Goal: Transaction & Acquisition: Purchase product/service

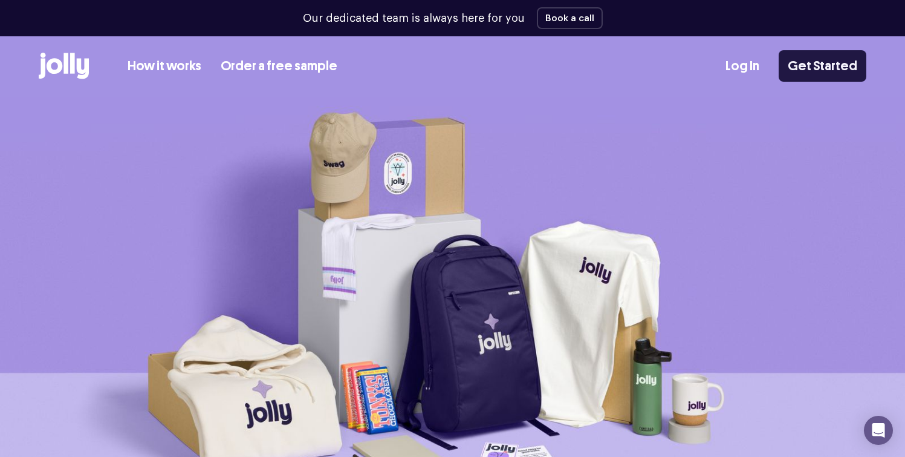
click at [831, 71] on link "Get Started" at bounding box center [823, 65] width 88 height 31
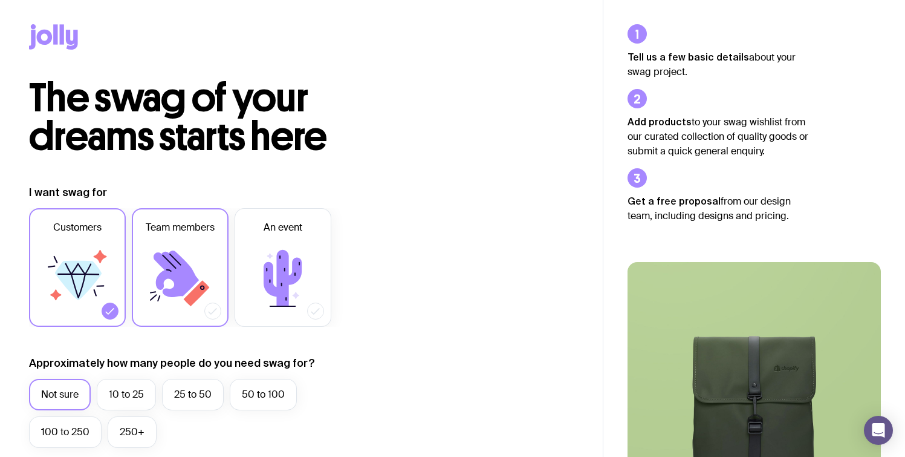
click at [192, 283] on icon at bounding box center [176, 273] width 45 height 47
click at [0, 0] on input "Team members" at bounding box center [0, 0] width 0 height 0
drag, startPoint x: 96, startPoint y: 262, endPoint x: 103, endPoint y: 265, distance: 7.3
click at [96, 262] on icon at bounding box center [77, 278] width 73 height 73
click at [0, 0] on input "Customers" at bounding box center [0, 0] width 0 height 0
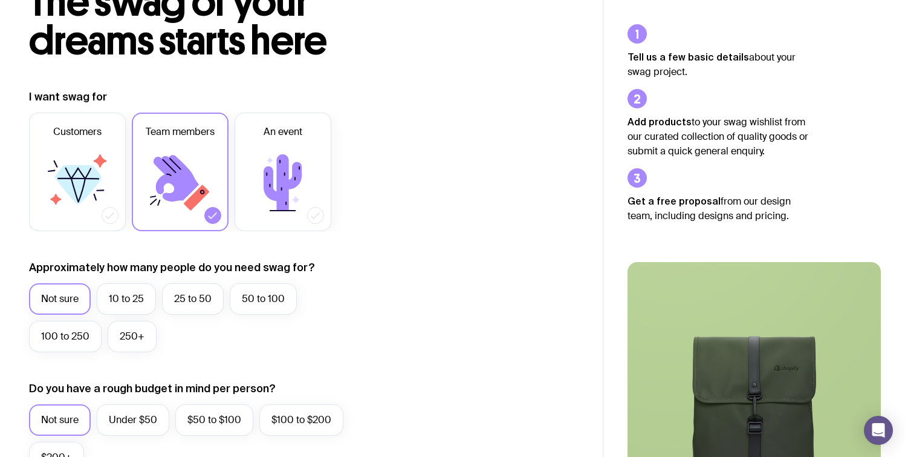
scroll to position [97, 0]
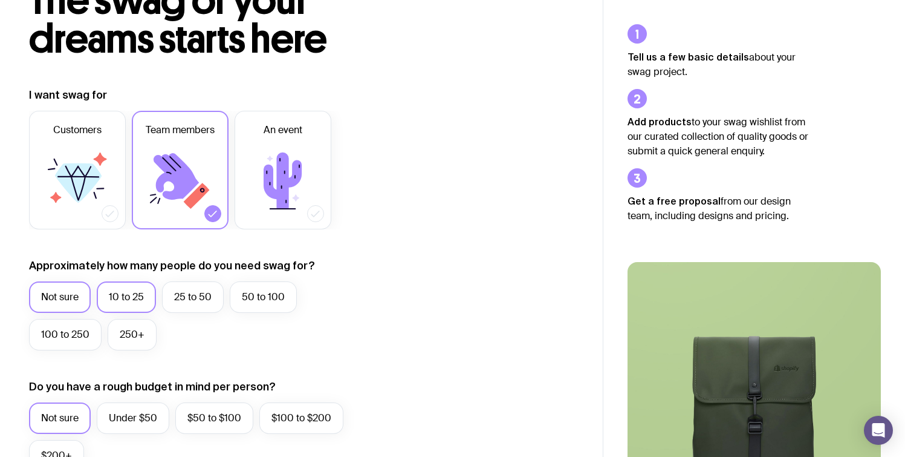
click at [127, 301] on label "10 to 25" at bounding box center [126, 296] width 59 height 31
click at [0, 0] on input "10 to 25" at bounding box center [0, 0] width 0 height 0
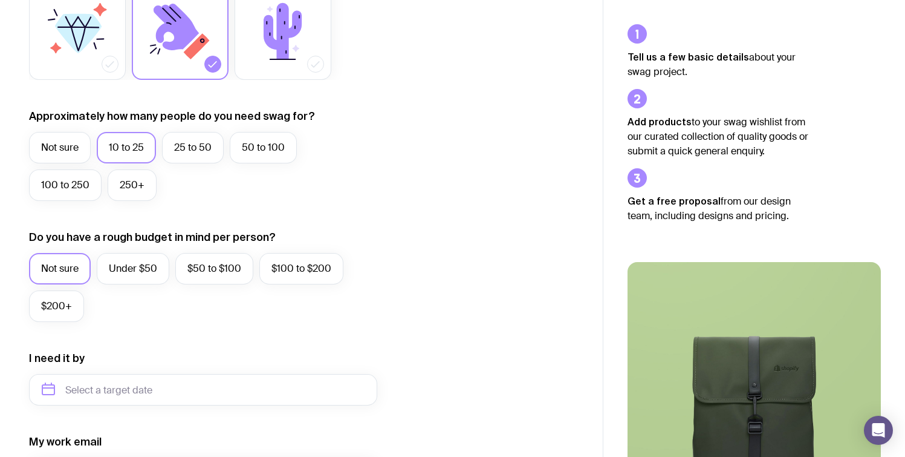
scroll to position [253, 0]
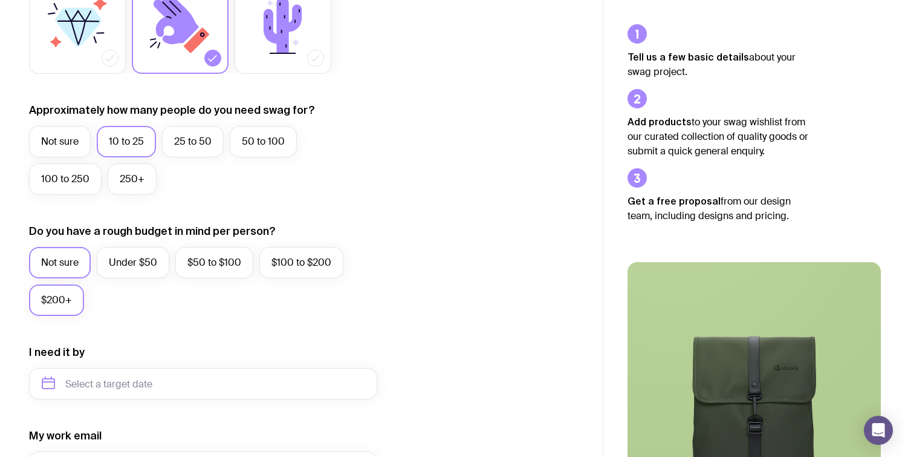
click at [49, 297] on label "$200+" at bounding box center [56, 299] width 55 height 31
click at [0, 0] on input "$200+" at bounding box center [0, 0] width 0 height 0
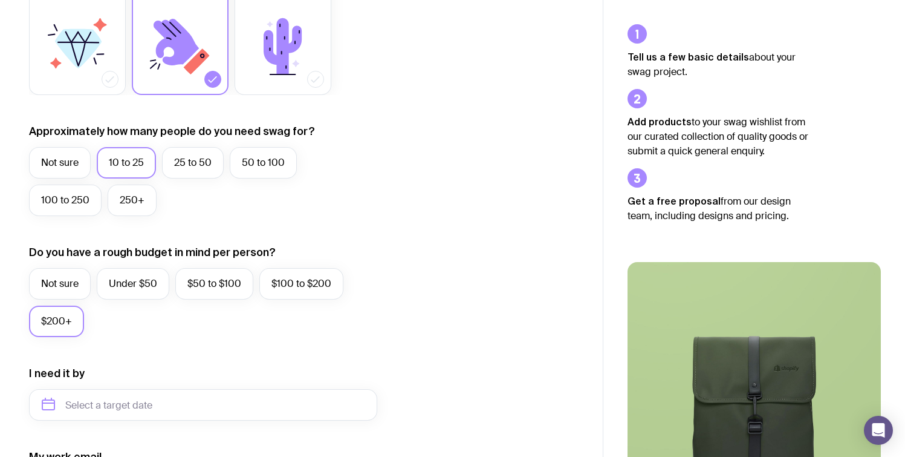
scroll to position [0, 0]
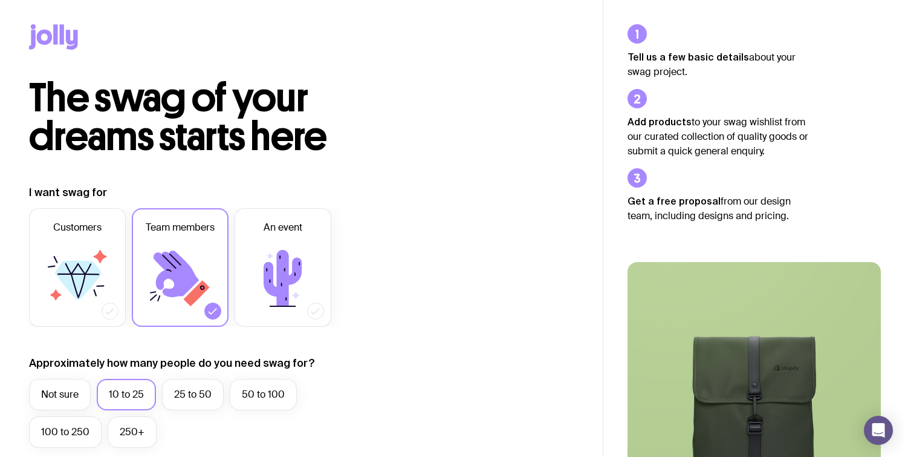
click at [48, 33] on icon at bounding box center [45, 37] width 16 height 15
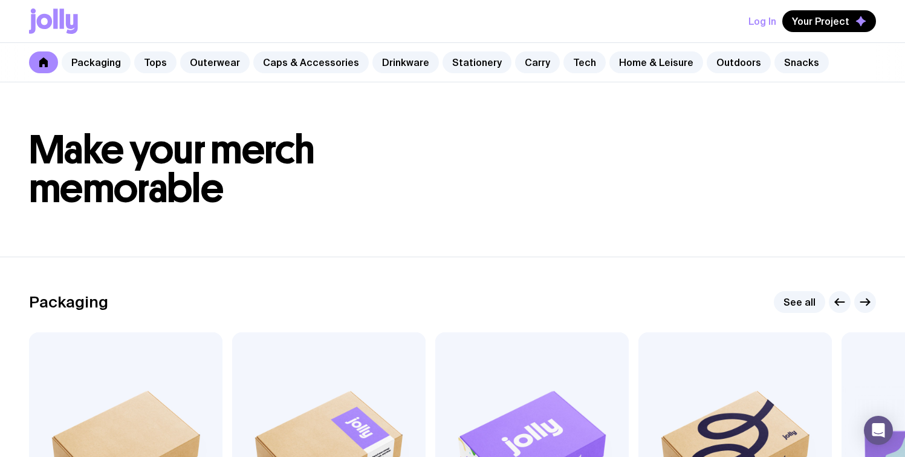
click at [84, 62] on link "Packaging" at bounding box center [96, 62] width 69 height 22
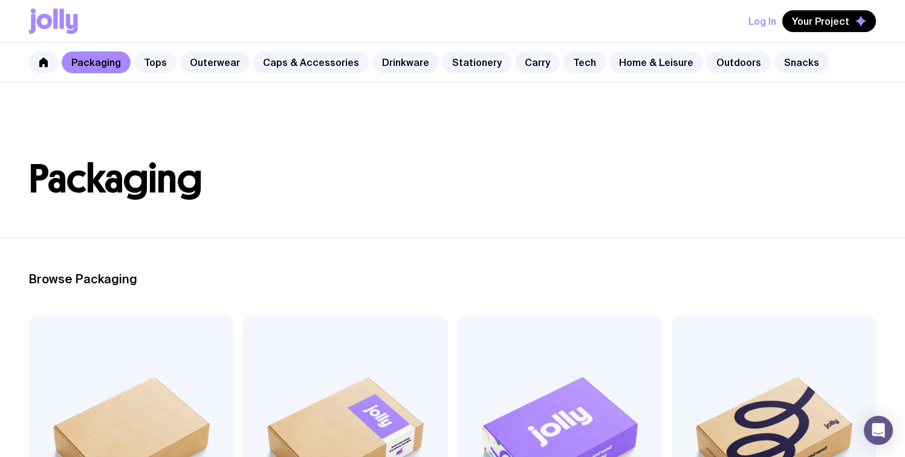
click at [148, 67] on link "Tops" at bounding box center [155, 62] width 42 height 22
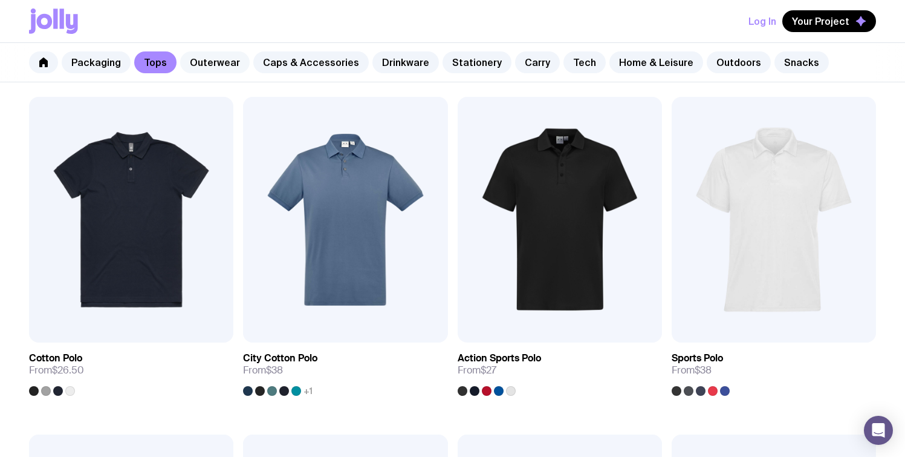
scroll to position [551, 0]
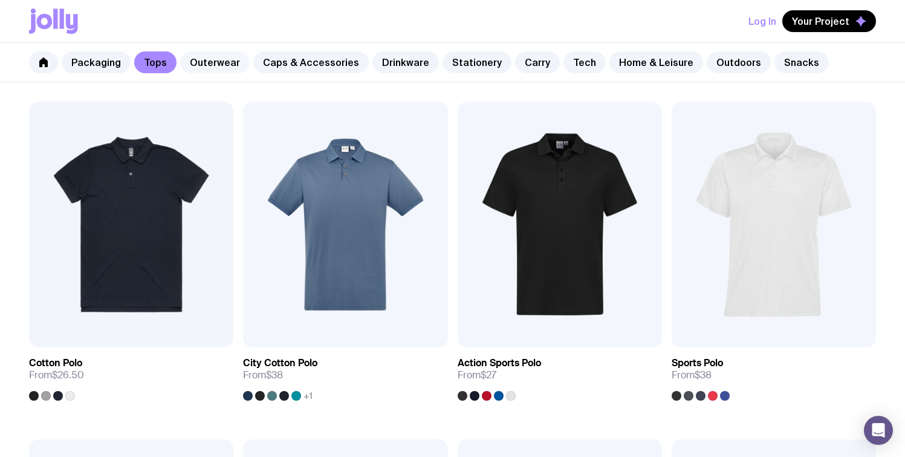
click at [201, 63] on link "Outerwear" at bounding box center [215, 62] width 70 height 22
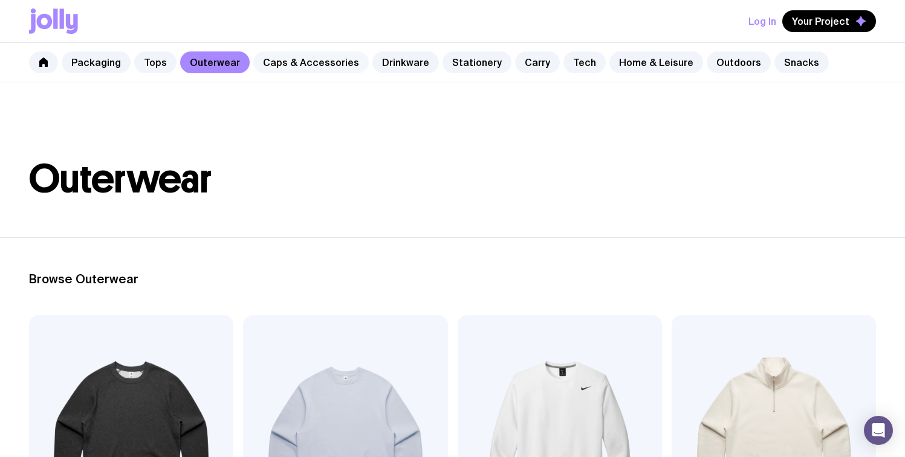
click at [284, 65] on link "Caps & Accessories" at bounding box center [310, 62] width 115 height 22
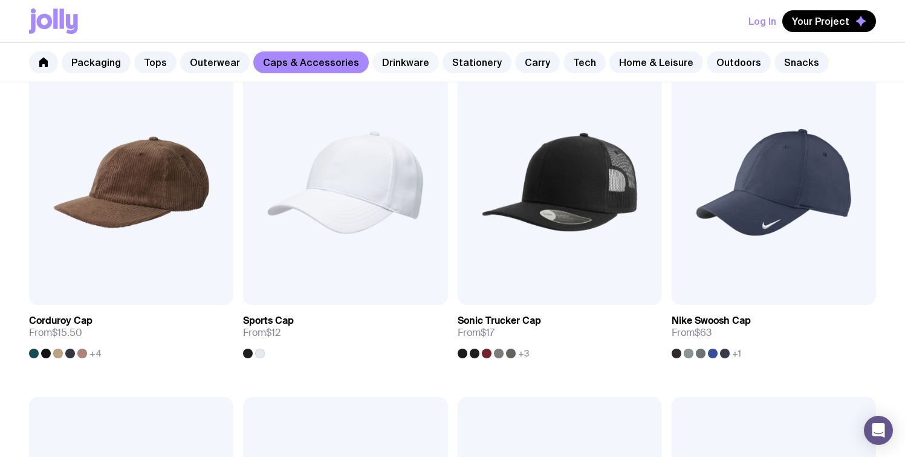
scroll to position [594, 0]
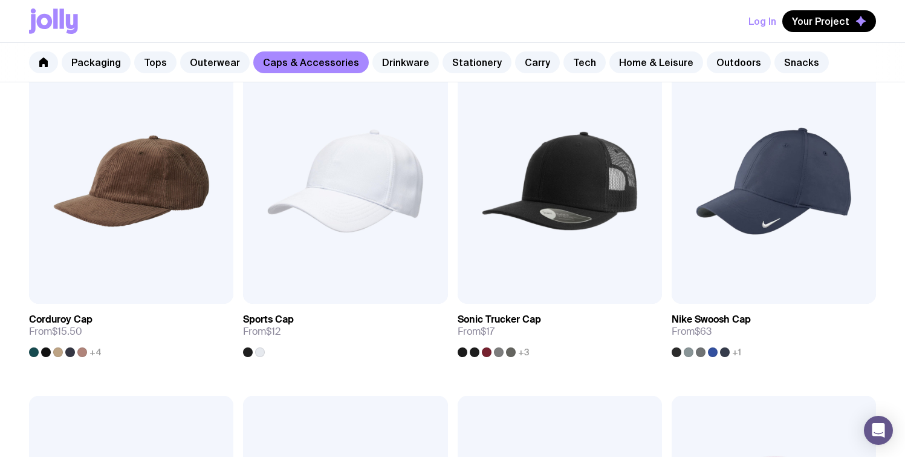
click at [394, 63] on link "Drinkware" at bounding box center [405, 62] width 67 height 22
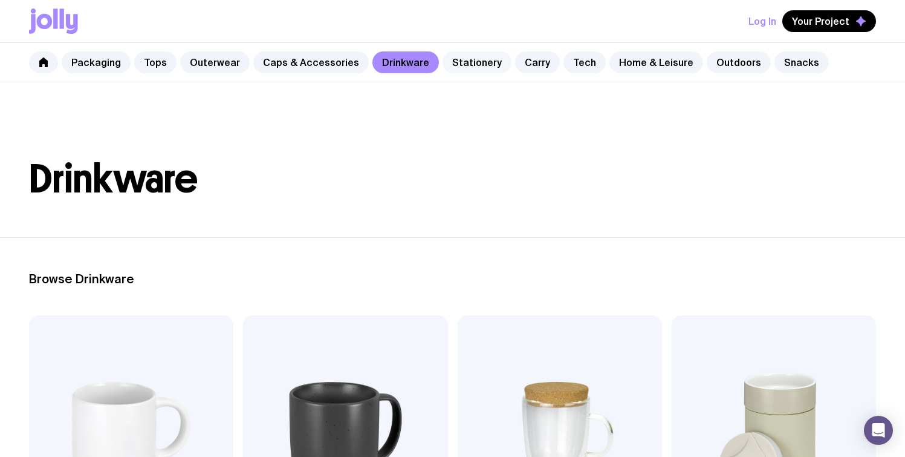
click at [460, 59] on link "Stationery" at bounding box center [477, 62] width 69 height 22
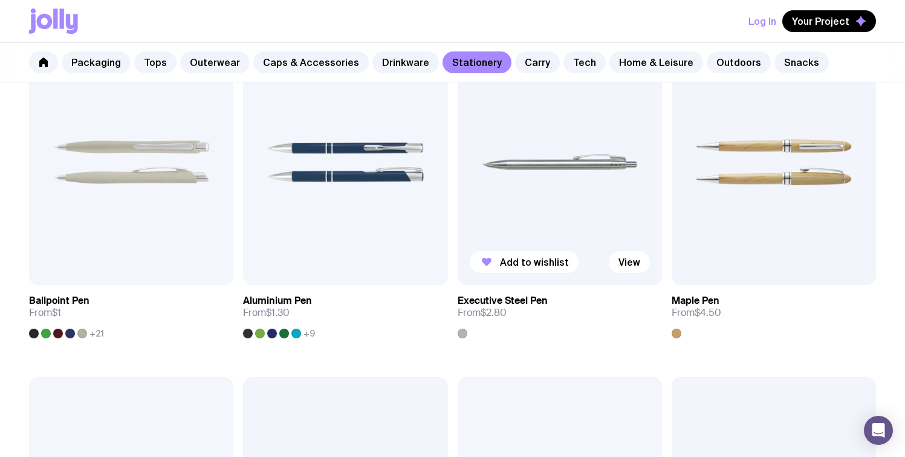
scroll to position [279, 0]
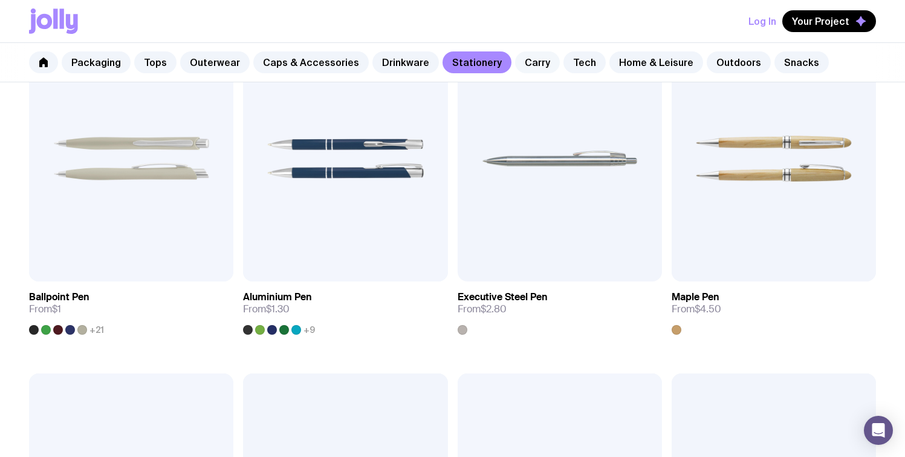
click at [516, 70] on link "Carry" at bounding box center [537, 62] width 45 height 22
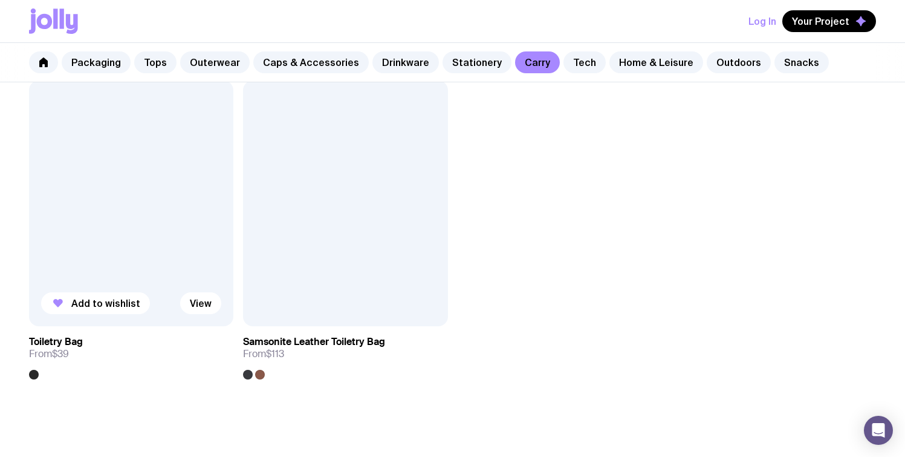
scroll to position [2925, 0]
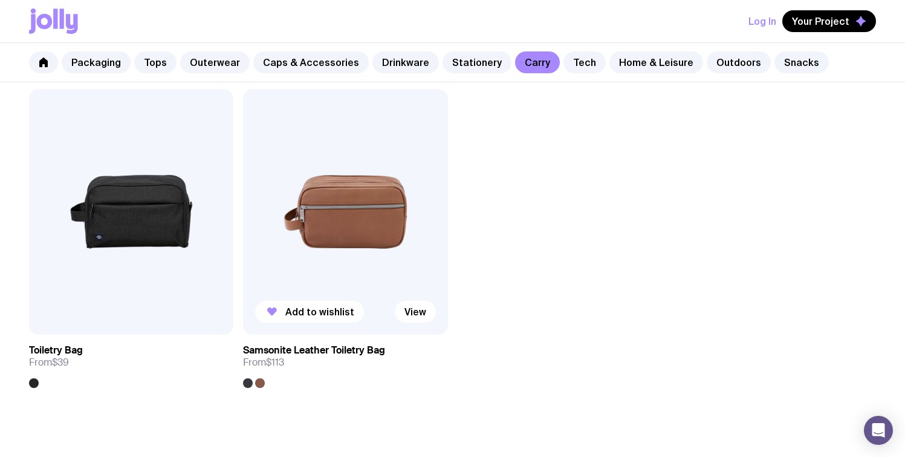
click at [245, 383] on div at bounding box center [248, 383] width 10 height 10
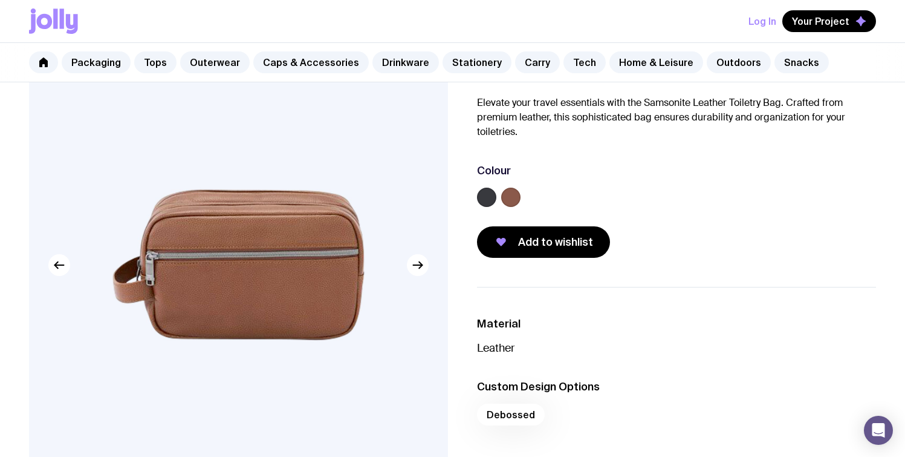
scroll to position [93, 0]
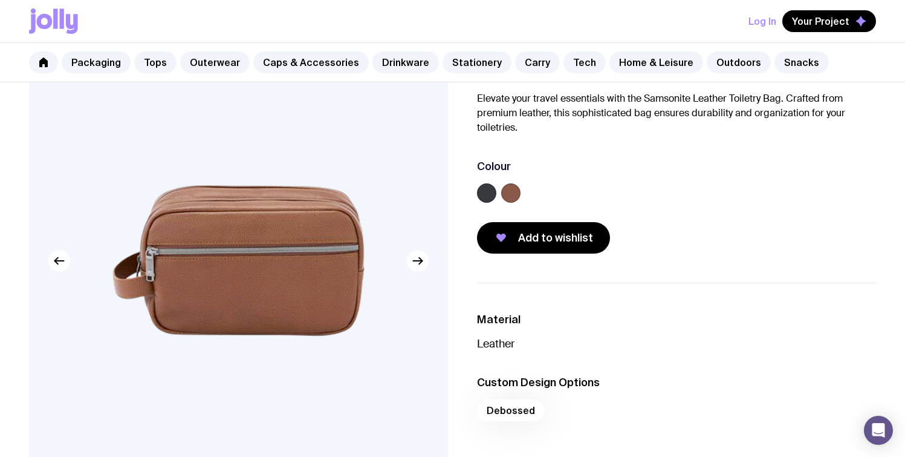
click at [478, 192] on label at bounding box center [486, 192] width 19 height 19
click at [0, 0] on input "radio" at bounding box center [0, 0] width 0 height 0
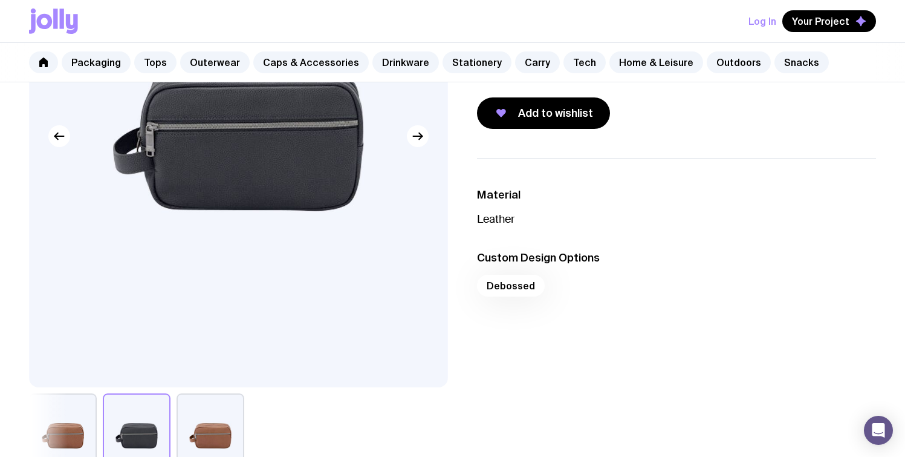
scroll to position [219, 0]
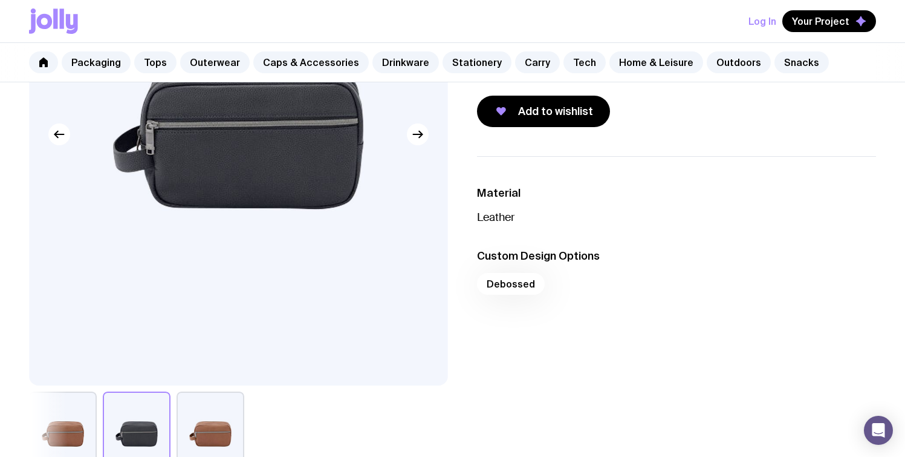
click at [511, 253] on h3 "Custom Design Options" at bounding box center [677, 256] width 400 height 15
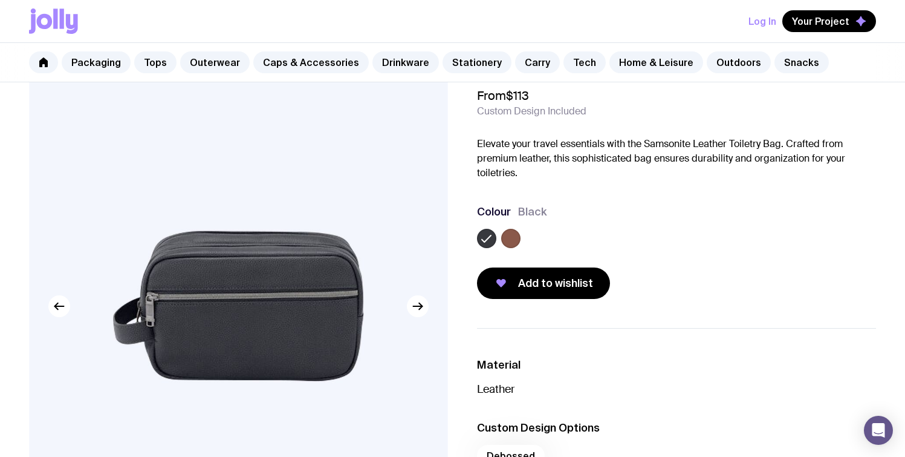
scroll to position [48, 0]
click at [586, 62] on link "Tech" at bounding box center [585, 62] width 42 height 22
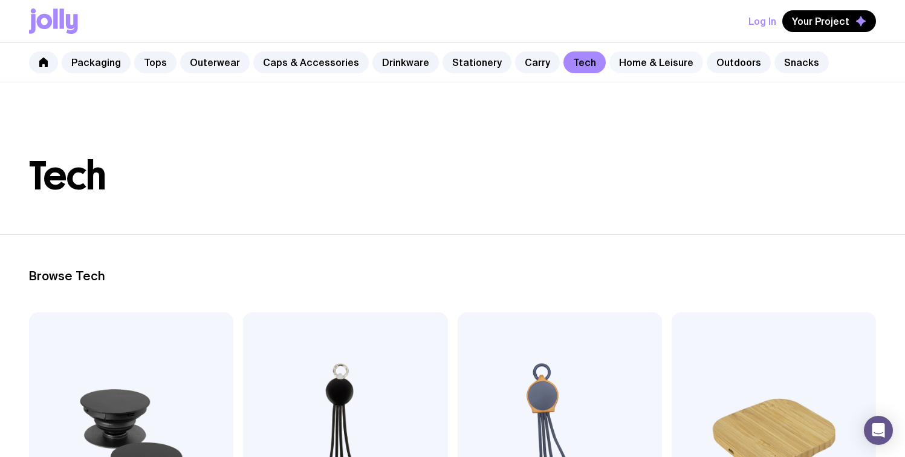
scroll to position [2, 0]
click at [617, 56] on link "Home & Leisure" at bounding box center [656, 62] width 94 height 22
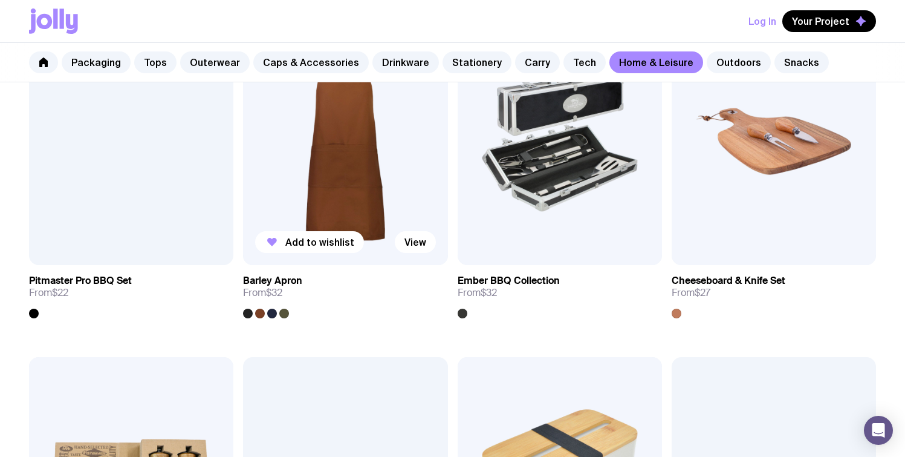
scroll to position [973, 0]
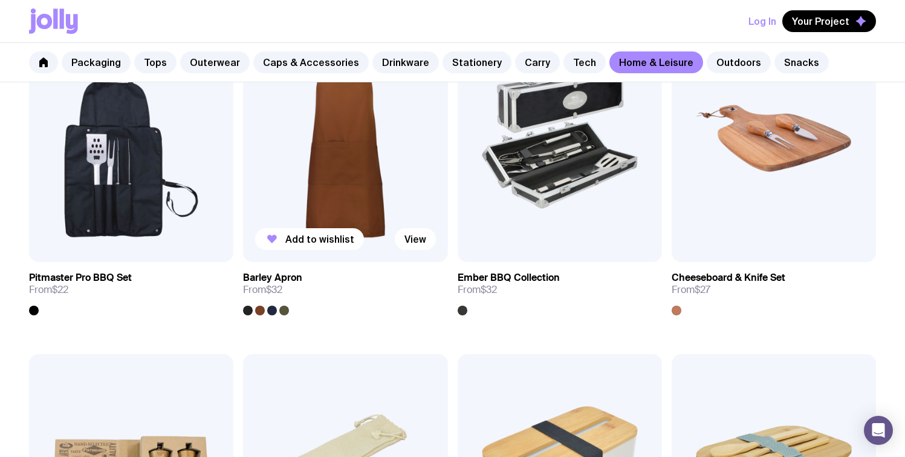
click at [245, 308] on div at bounding box center [248, 310] width 10 height 10
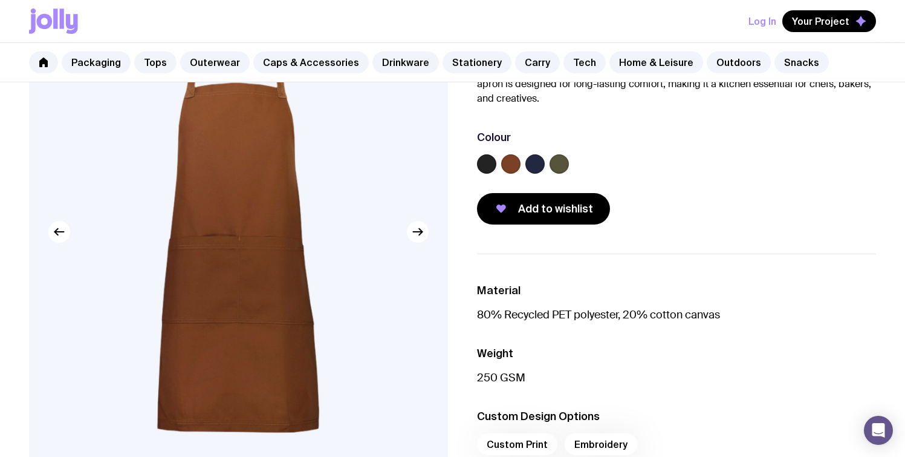
scroll to position [125, 0]
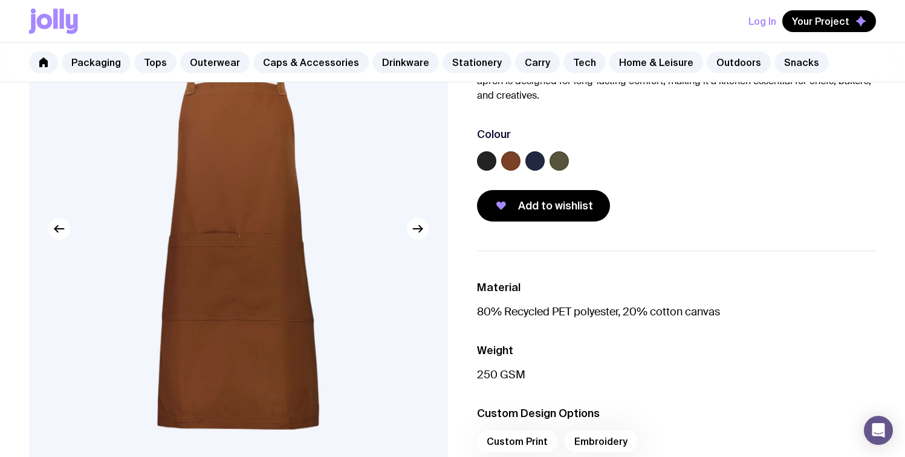
click at [490, 157] on label at bounding box center [486, 160] width 19 height 19
click at [0, 0] on input "radio" at bounding box center [0, 0] width 0 height 0
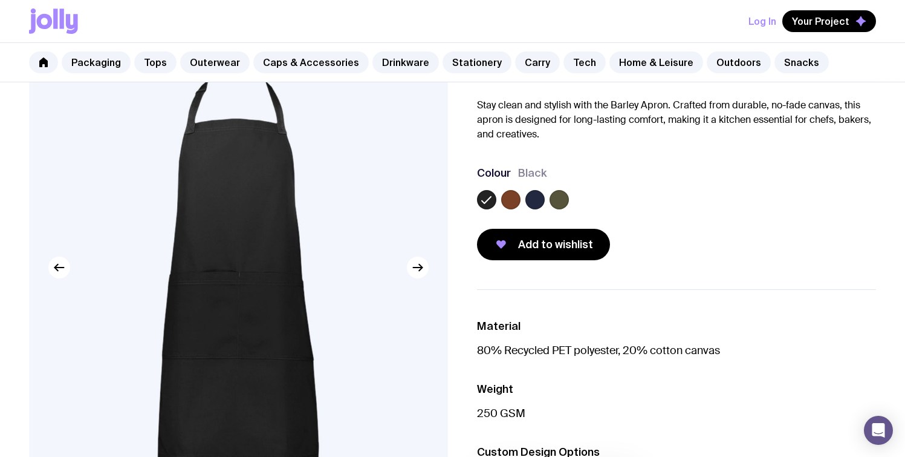
scroll to position [0, 0]
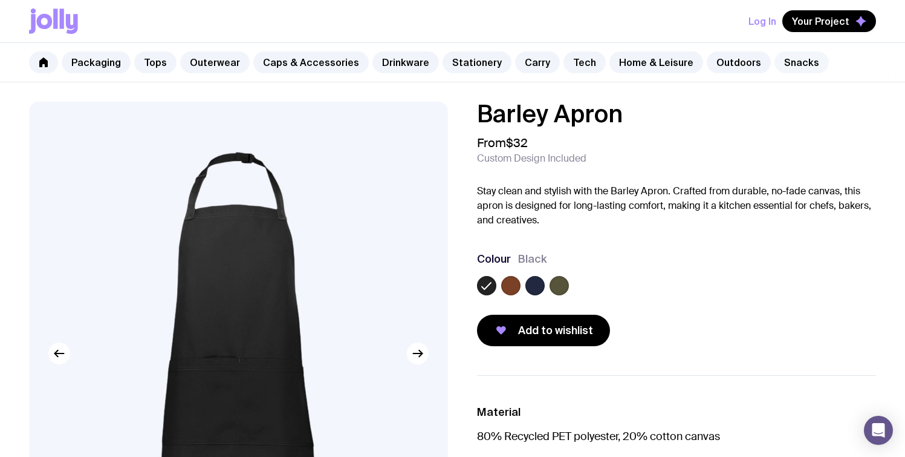
click at [775, 62] on link "Snacks" at bounding box center [802, 62] width 54 height 22
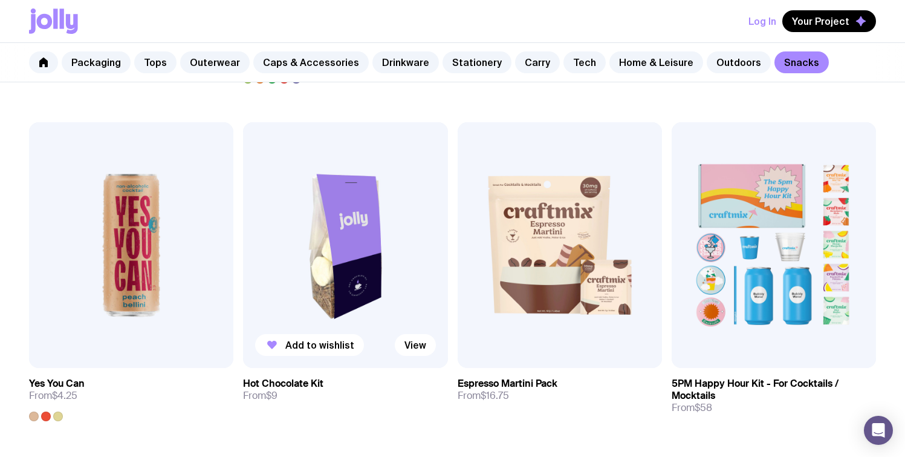
scroll to position [1039, 0]
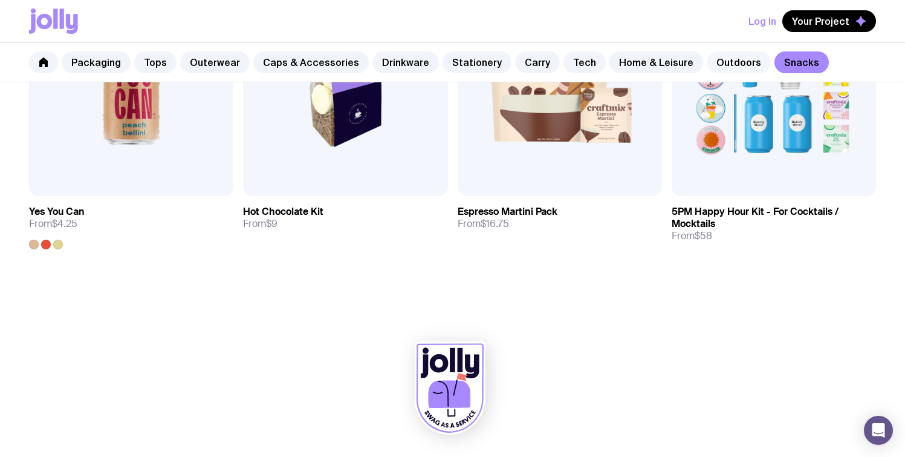
click at [718, 59] on link "Outdoors" at bounding box center [739, 62] width 64 height 22
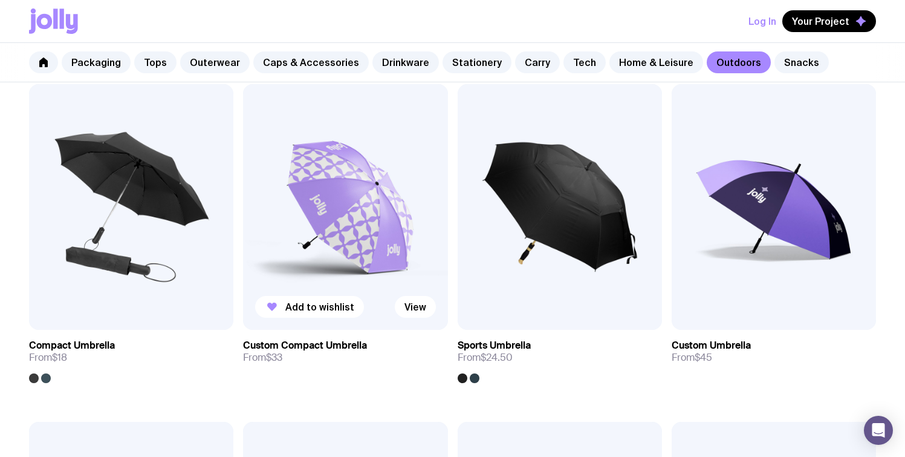
scroll to position [244, 0]
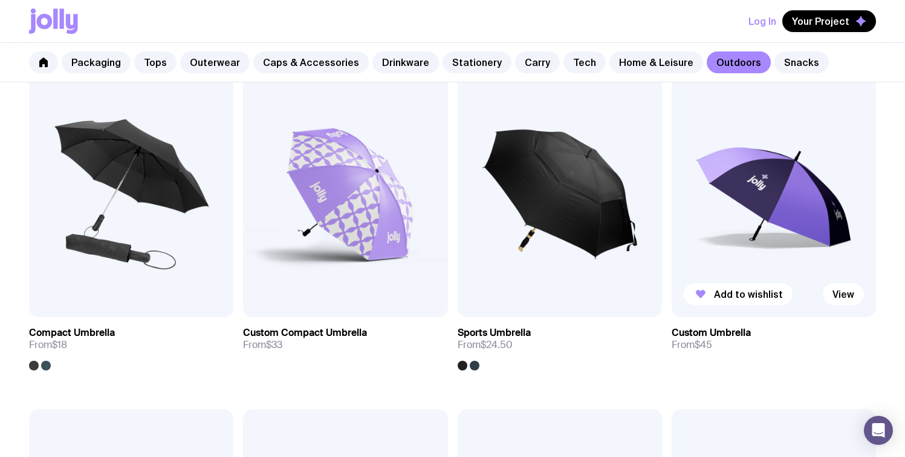
click at [732, 218] on img at bounding box center [774, 193] width 204 height 245
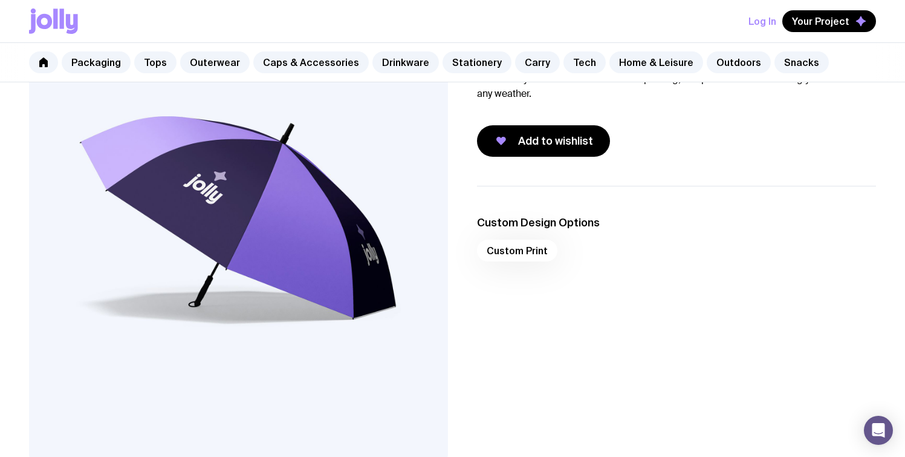
click at [504, 249] on div "Custom Print" at bounding box center [677, 253] width 400 height 29
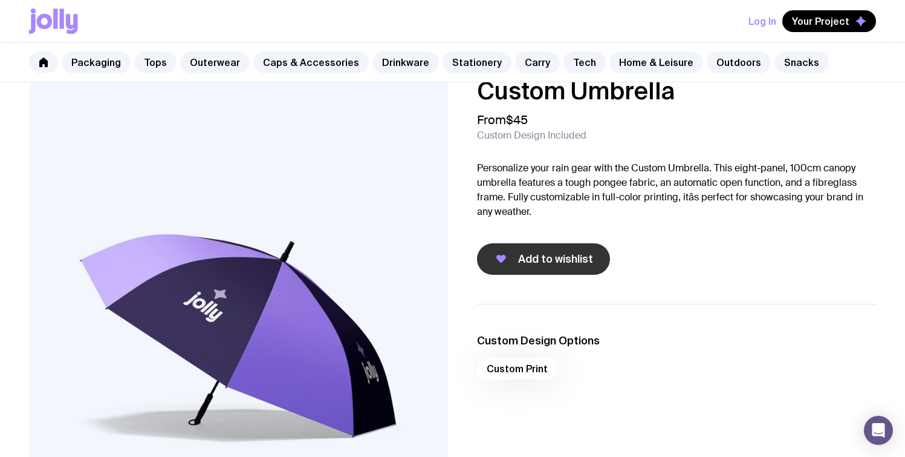
scroll to position [24, 0]
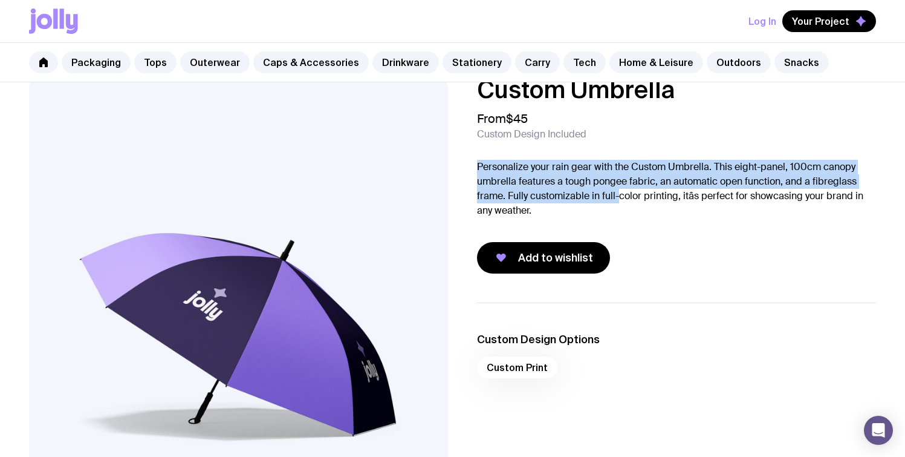
drag, startPoint x: 484, startPoint y: 149, endPoint x: 631, endPoint y: 203, distance: 157.2
click at [627, 203] on div "Custom Umbrella From $45 Custom Design Included Personalize your rain gear with…" at bounding box center [677, 175] width 400 height 196
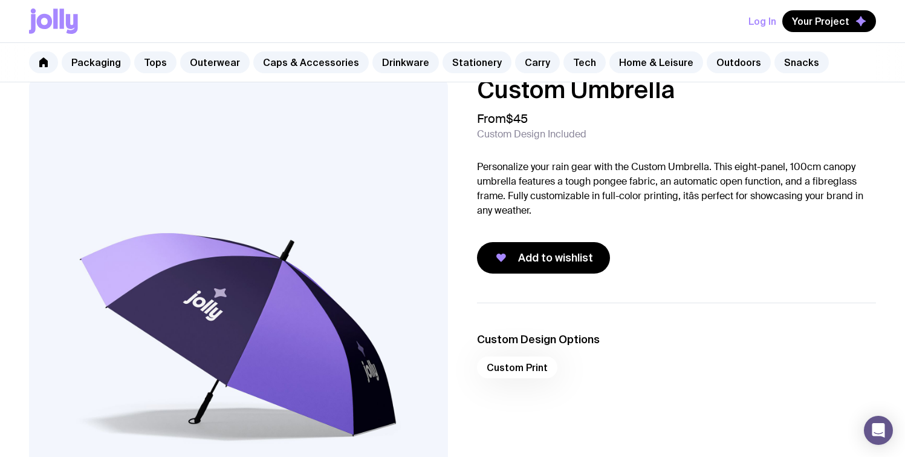
drag, startPoint x: 631, startPoint y: 203, endPoint x: 580, endPoint y: 192, distance: 52.1
click at [629, 203] on p "Personalize your rain gear with the Custom Umbrella. This eight-panel, 100cm ca…" at bounding box center [677, 189] width 400 height 58
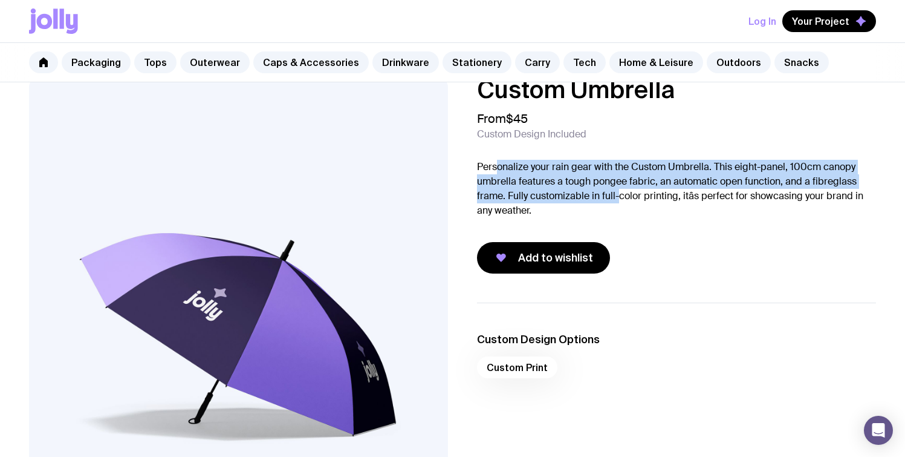
drag, startPoint x: 580, startPoint y: 192, endPoint x: 496, endPoint y: 164, distance: 89.1
click at [496, 164] on p "Personalize your rain gear with the Custom Umbrella. This eight-panel, 100cm ca…" at bounding box center [677, 189] width 400 height 58
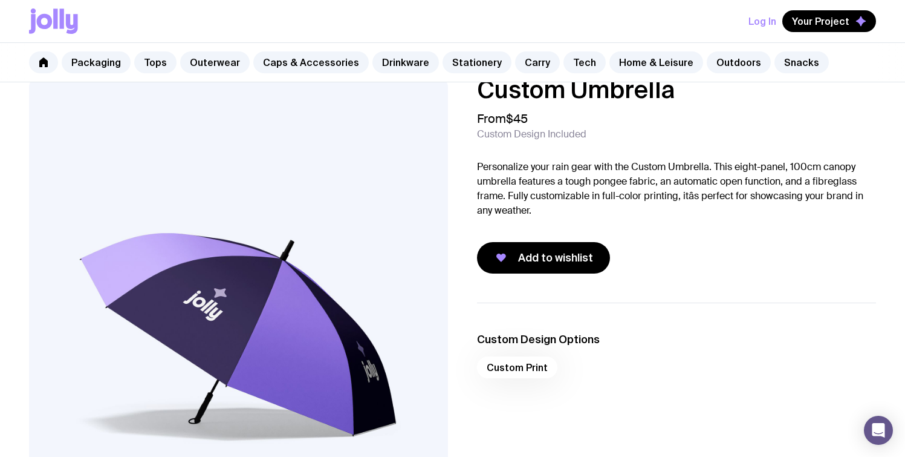
drag, startPoint x: 496, startPoint y: 164, endPoint x: 526, endPoint y: 176, distance: 32.6
click at [496, 164] on p "Personalize your rain gear with the Custom Umbrella. This eight-panel, 100cm ca…" at bounding box center [677, 189] width 400 height 58
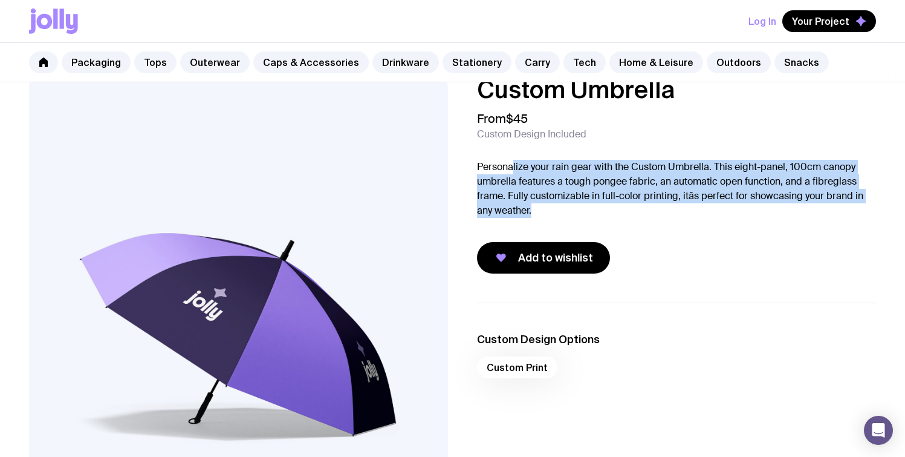
drag, startPoint x: 526, startPoint y: 176, endPoint x: 679, endPoint y: 209, distance: 156.4
click at [675, 208] on p "Personalize your rain gear with the Custom Umbrella. This eight-panel, 100cm ca…" at bounding box center [677, 189] width 400 height 58
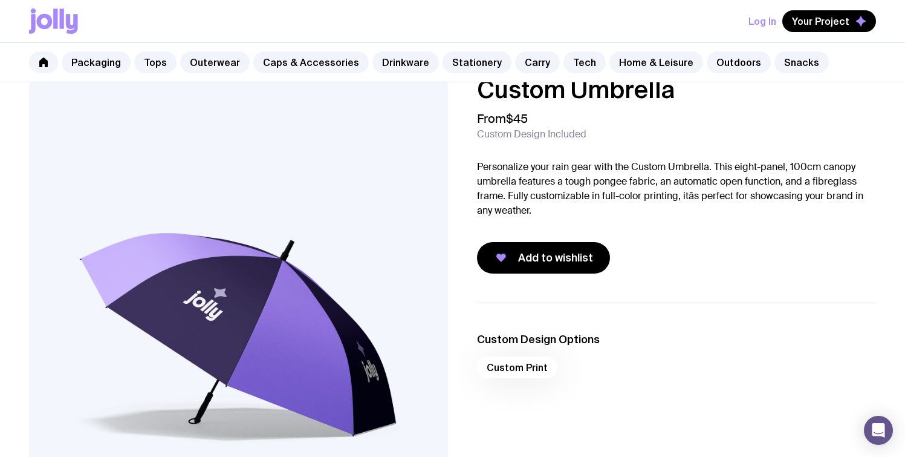
click at [679, 210] on p "Personalize your rain gear with the Custom Umbrella. This eight-panel, 100cm ca…" at bounding box center [677, 189] width 400 height 58
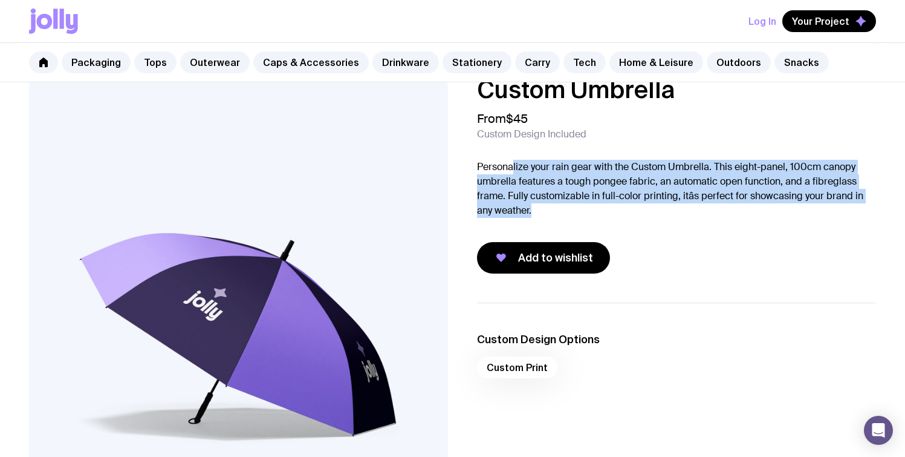
drag, startPoint x: 671, startPoint y: 210, endPoint x: 510, endPoint y: 172, distance: 164.6
click at [511, 172] on p "Personalize your rain gear with the Custom Umbrella. This eight-panel, 100cm ca…" at bounding box center [677, 189] width 400 height 58
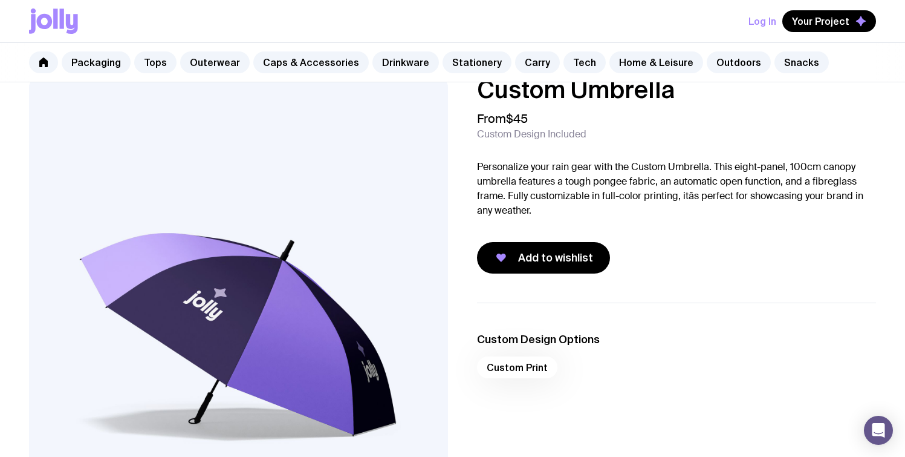
click at [510, 172] on p "Personalize your rain gear with the Custom Umbrella. This eight-panel, 100cm ca…" at bounding box center [677, 189] width 400 height 58
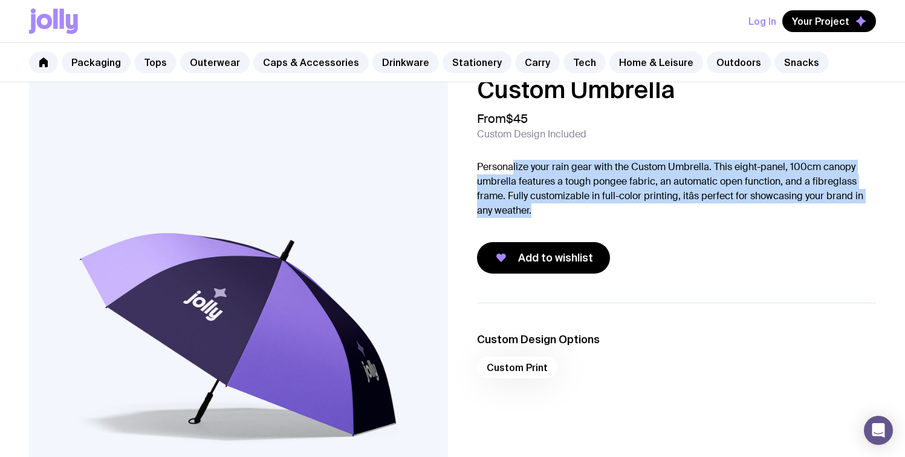
drag, startPoint x: 517, startPoint y: 174, endPoint x: 661, endPoint y: 209, distance: 148.6
click at [656, 208] on p "Personalize your rain gear with the Custom Umbrella. This eight-panel, 100cm ca…" at bounding box center [677, 189] width 400 height 58
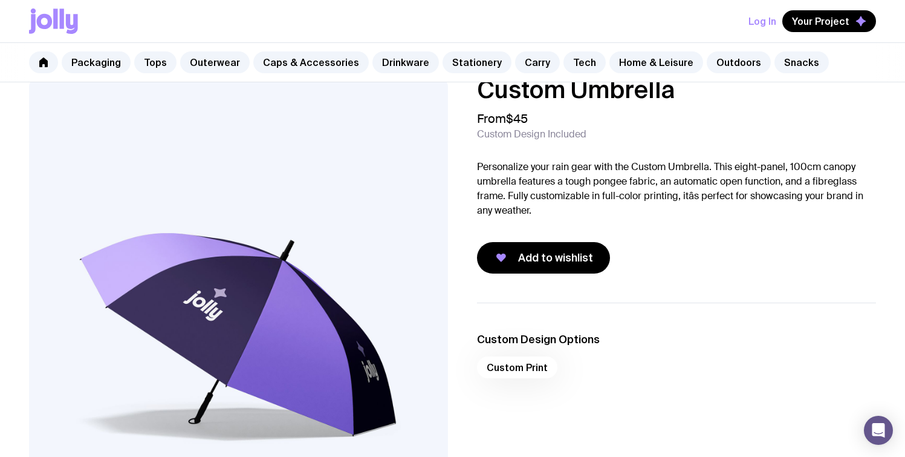
drag, startPoint x: 661, startPoint y: 209, endPoint x: 643, endPoint y: 208, distance: 18.1
click at [661, 209] on p "Personalize your rain gear with the Custom Umbrella. This eight-panel, 100cm ca…" at bounding box center [677, 189] width 400 height 58
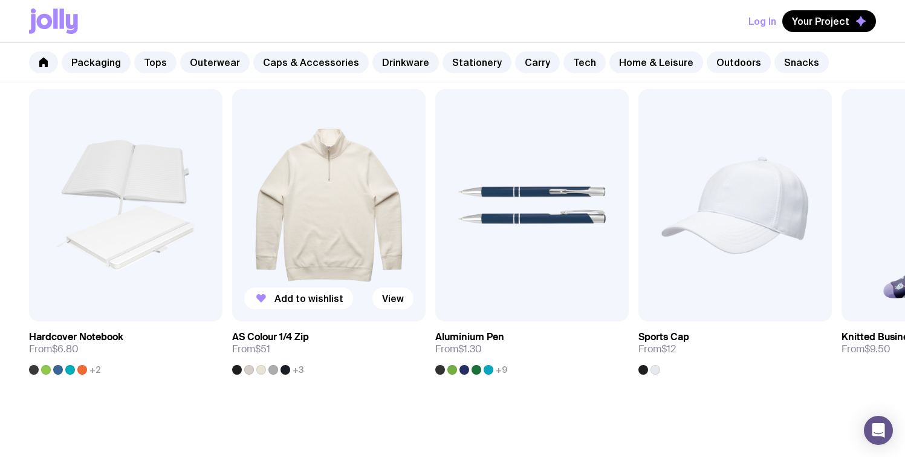
scroll to position [637, 0]
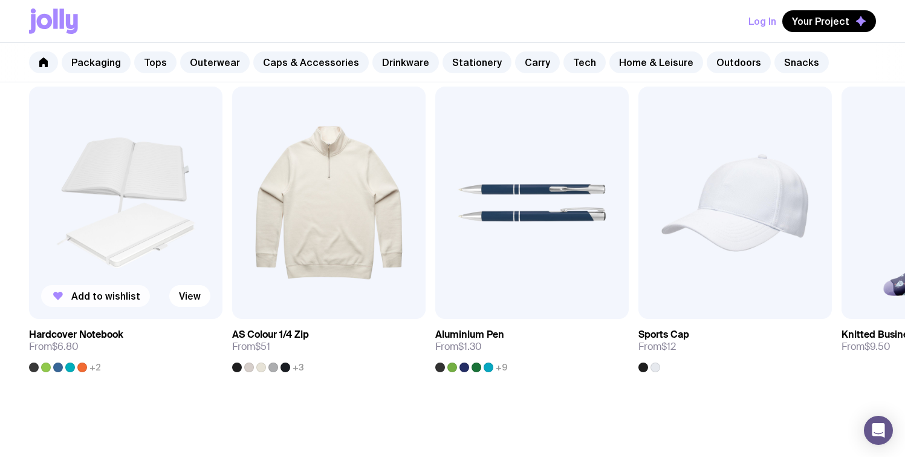
click at [53, 285] on button "Add to wishlist" at bounding box center [95, 296] width 109 height 22
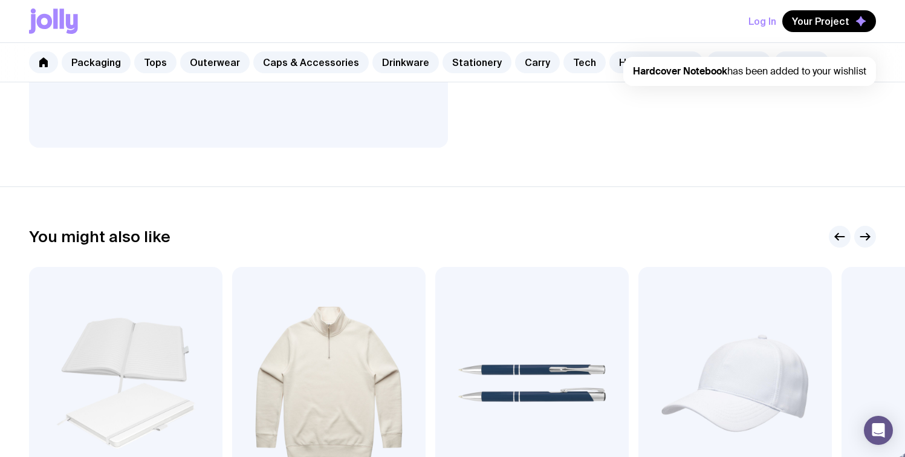
scroll to position [0, 0]
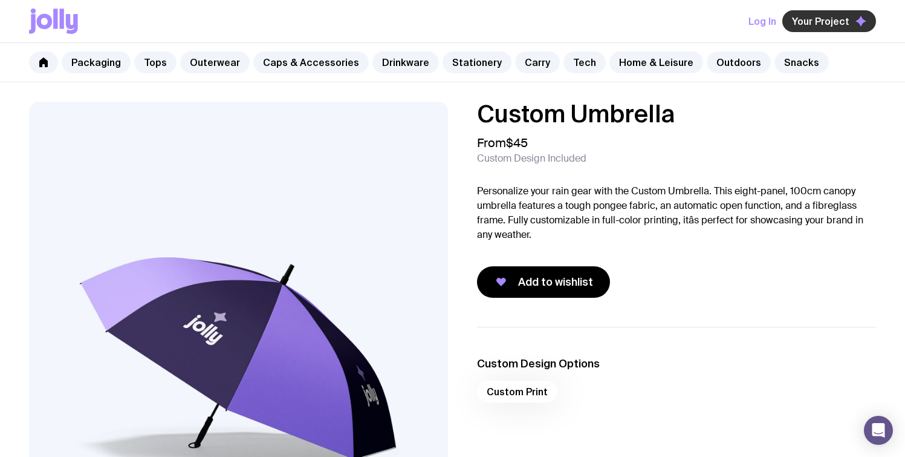
click at [836, 19] on span "Your Project" at bounding box center [820, 21] width 57 height 12
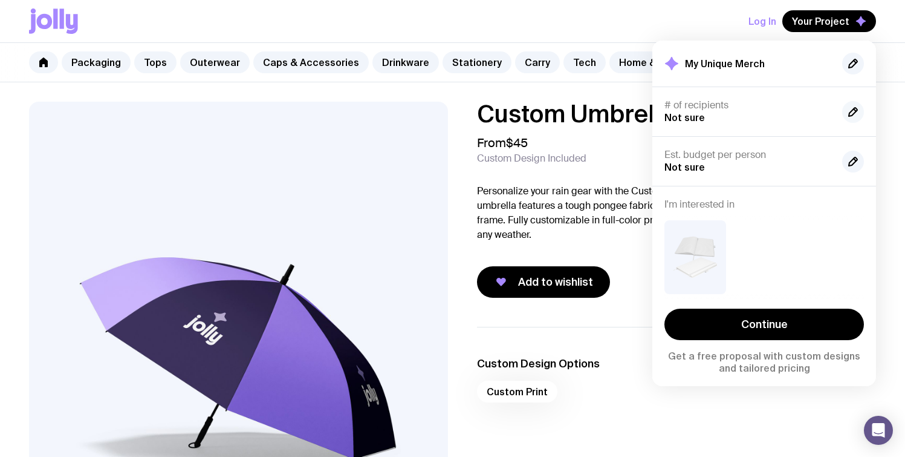
click at [856, 108] on icon "button" at bounding box center [853, 112] width 8 height 8
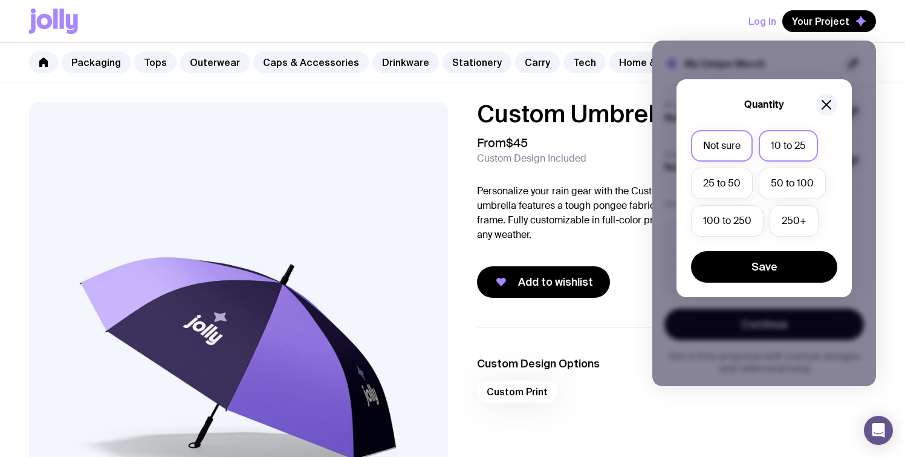
click at [788, 149] on label "10 to 25" at bounding box center [788, 145] width 59 height 31
click at [0, 0] on input "10 to 25" at bounding box center [0, 0] width 0 height 0
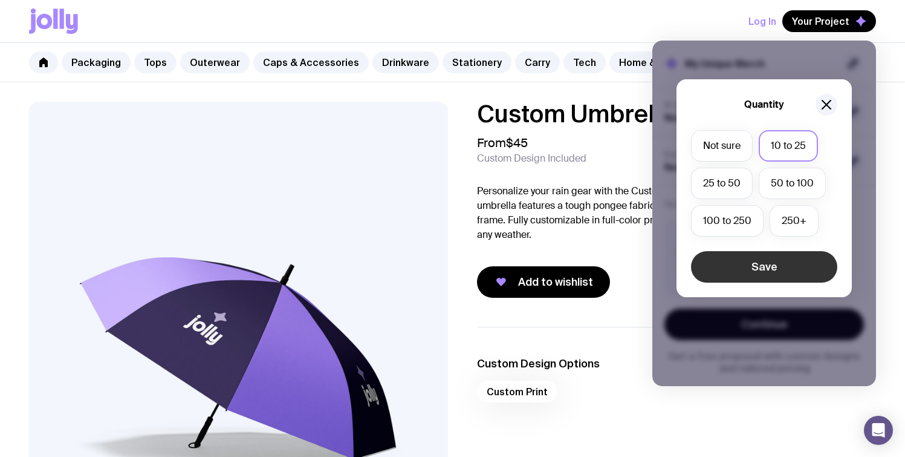
click at [764, 268] on button "Save" at bounding box center [764, 266] width 146 height 31
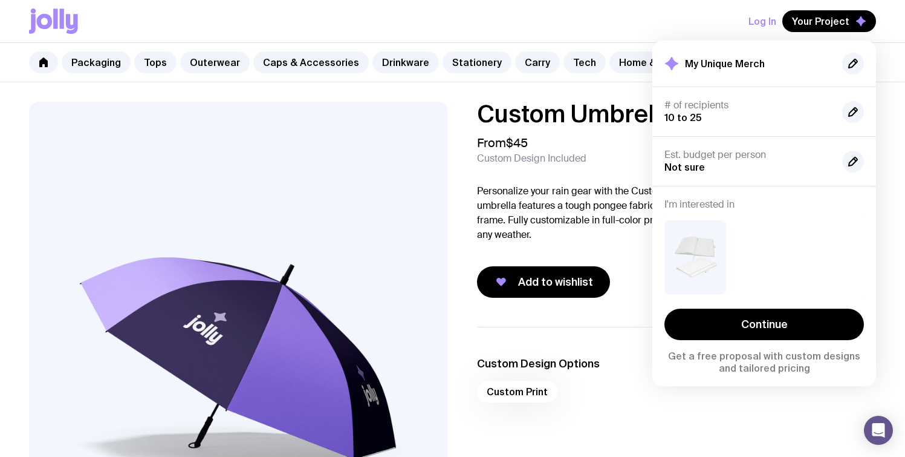
click at [644, 15] on div "Log In Your Project My Unique Merch # of recipients 10 to 25 Est. budget per pe…" at bounding box center [452, 21] width 847 height 42
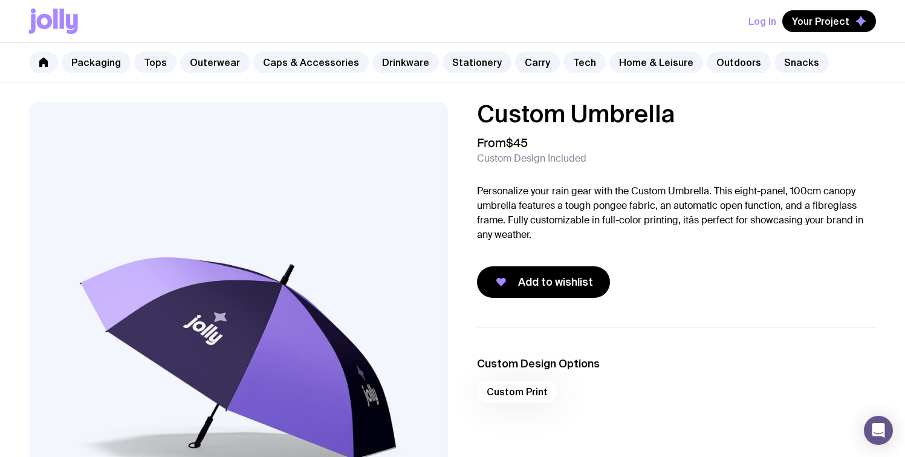
click at [16, 30] on div "Log In Your Project" at bounding box center [452, 21] width 905 height 43
drag, startPoint x: 30, startPoint y: 25, endPoint x: 70, endPoint y: 22, distance: 40.0
click at [30, 25] on icon at bounding box center [53, 20] width 49 height 25
